Goal: Go to known website: Go to known website

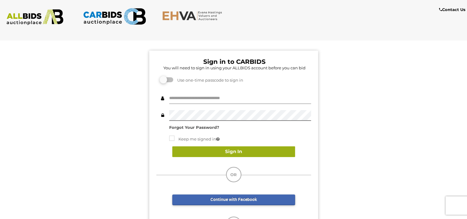
type input "**********"
click at [198, 152] on button "Sign In" at bounding box center [233, 152] width 123 height 11
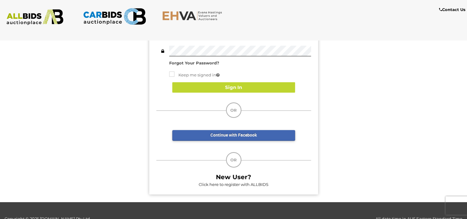
scroll to position [86, 0]
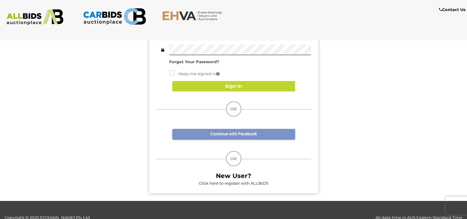
click at [213, 138] on link "Continue with Facebook" at bounding box center [233, 134] width 123 height 11
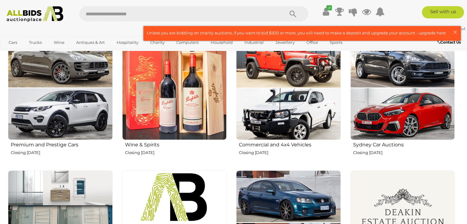
scroll to position [233, 0]
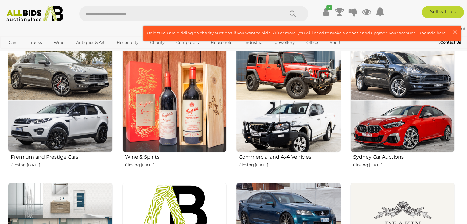
click at [149, 127] on img at bounding box center [174, 100] width 105 height 105
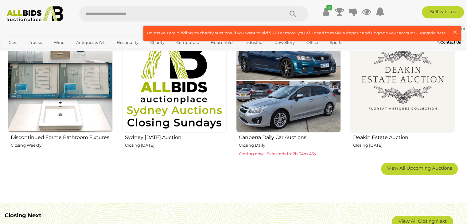
scroll to position [393, 0]
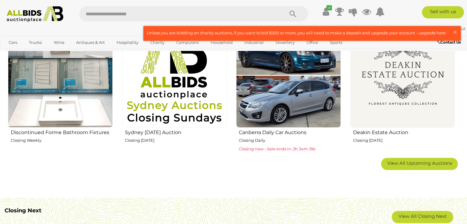
click at [299, 119] on img at bounding box center [288, 75] width 105 height 105
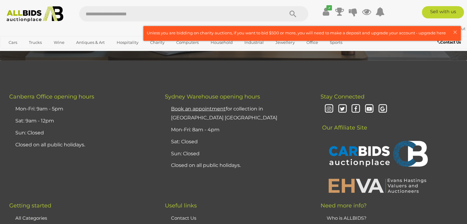
scroll to position [0, 0]
